Goal: Task Accomplishment & Management: Manage account settings

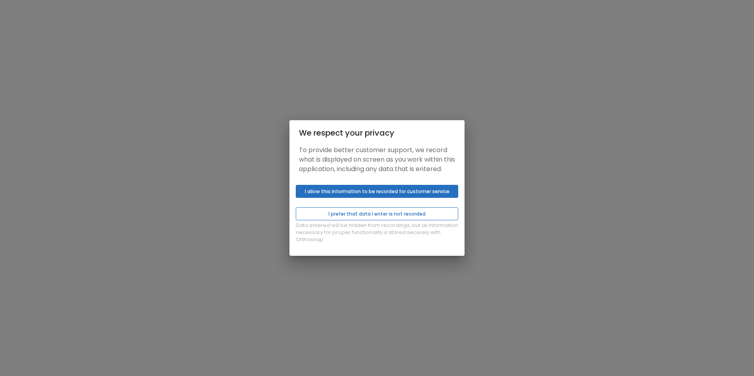
click at [394, 221] on button "I prefer that data I enter is not recorded" at bounding box center [377, 214] width 163 height 13
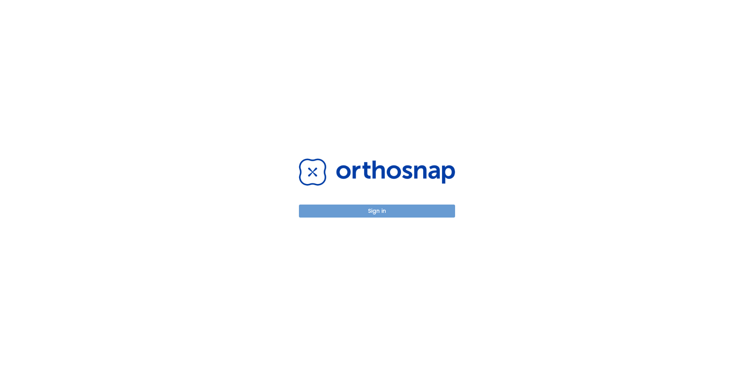
click at [396, 211] on button "Sign in" at bounding box center [377, 211] width 156 height 13
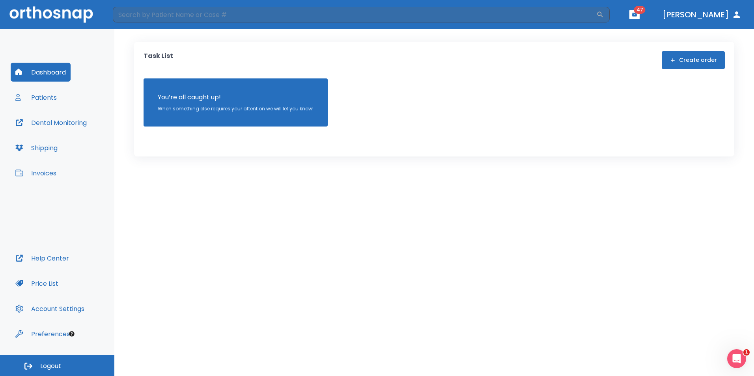
click at [52, 99] on button "Patients" at bounding box center [36, 97] width 51 height 19
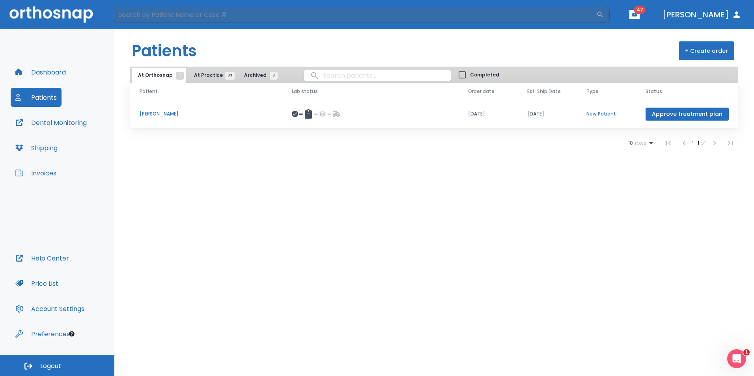
click at [204, 78] on span "At Practice 33" at bounding box center [212, 75] width 36 height 7
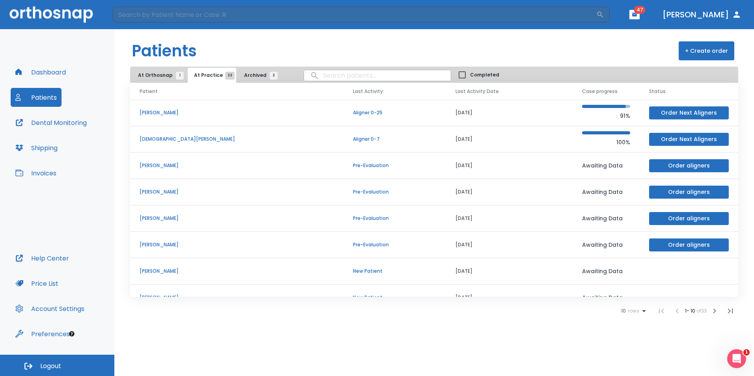
click at [253, 76] on span "Archived 3" at bounding box center [259, 75] width 30 height 7
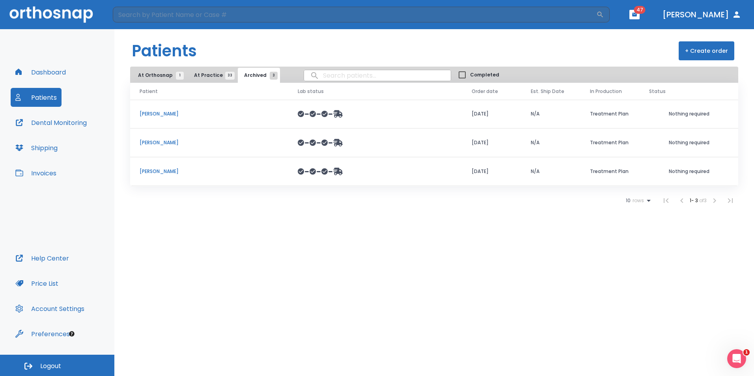
click at [156, 75] on span "At Orthosnap 1" at bounding box center [159, 75] width 42 height 7
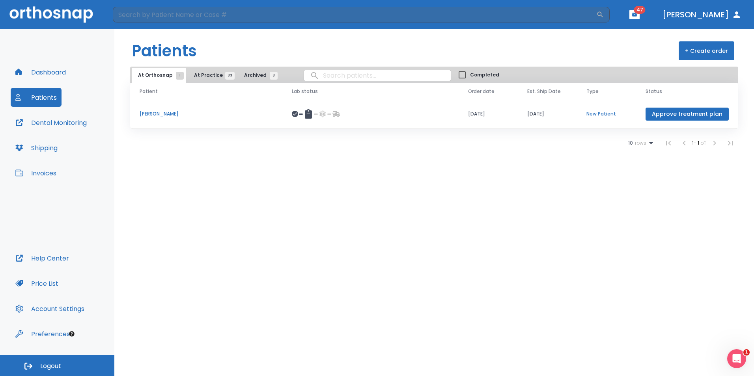
click at [195, 76] on span "At Practice 33" at bounding box center [212, 75] width 36 height 7
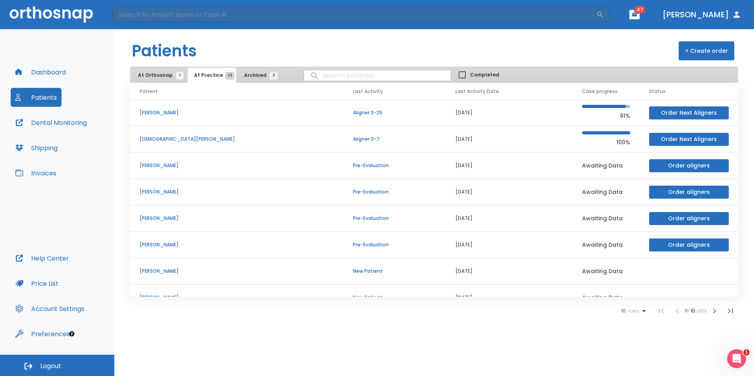
click at [46, 364] on span "Logout" at bounding box center [50, 366] width 21 height 9
